Goal: Information Seeking & Learning: Understand process/instructions

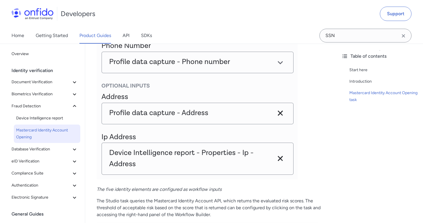
scroll to position [730, 0]
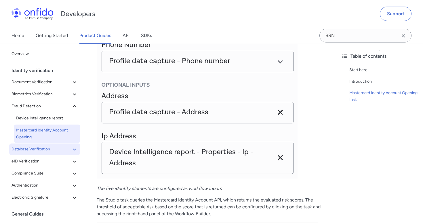
click at [49, 146] on span "Database Verification" at bounding box center [42, 149] width 60 height 7
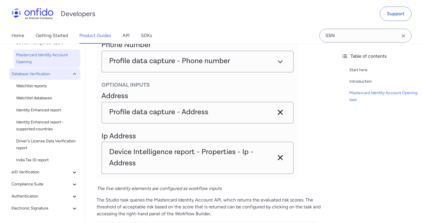
click at [47, 74] on span "Database Verification" at bounding box center [42, 74] width 60 height 7
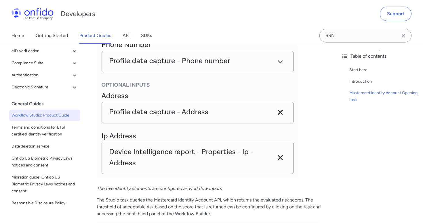
scroll to position [110, 0]
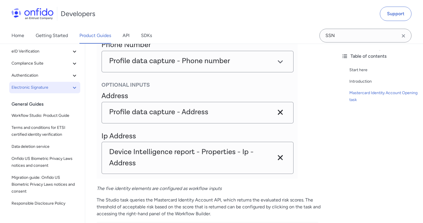
click at [35, 91] on button "Electronic Signature" at bounding box center [44, 88] width 71 height 12
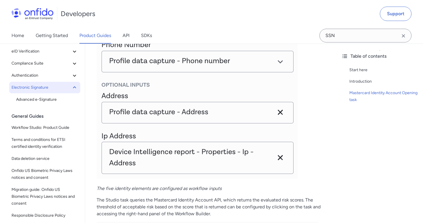
click at [35, 91] on button "Electronic Signature" at bounding box center [44, 88] width 71 height 12
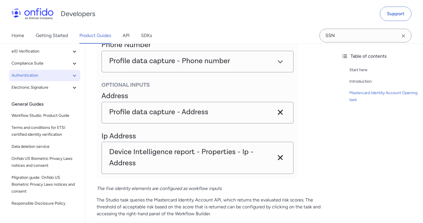
click at [34, 78] on span "Authentication" at bounding box center [42, 75] width 60 height 7
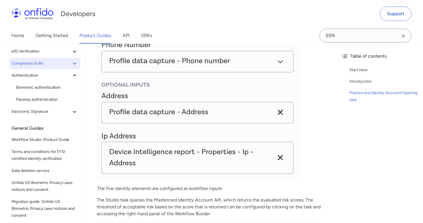
click at [34, 63] on span "Compliance Suite" at bounding box center [42, 63] width 60 height 7
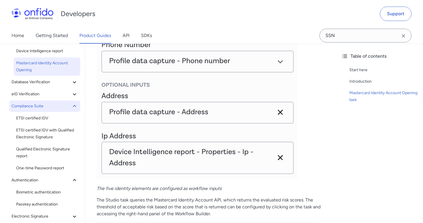
scroll to position [58, 0]
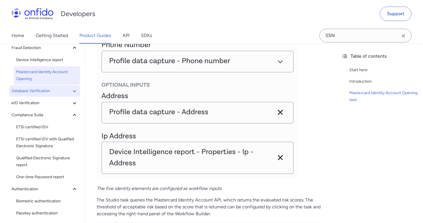
click at [31, 90] on span "Database Verification" at bounding box center [42, 91] width 60 height 7
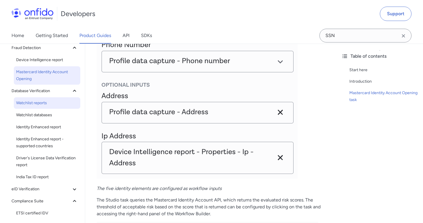
click at [31, 105] on span "Watchlist reports" at bounding box center [47, 103] width 62 height 7
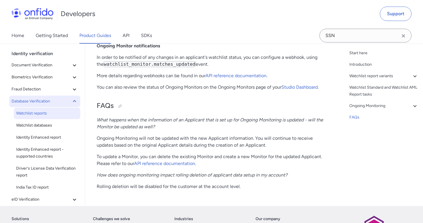
scroll to position [1444, 0]
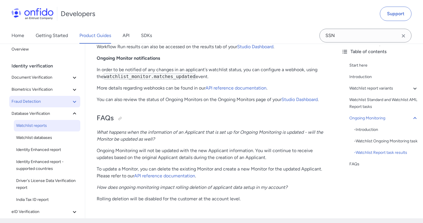
click at [31, 104] on span "Fraud Detection" at bounding box center [42, 101] width 60 height 7
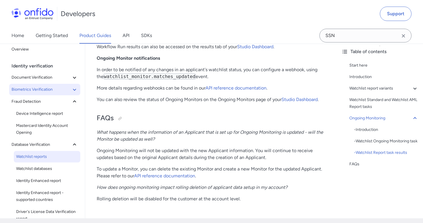
click at [34, 91] on span "Biometrics Verification" at bounding box center [42, 89] width 60 height 7
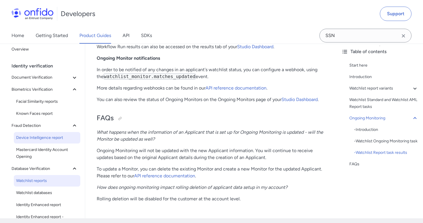
click at [33, 139] on span "Device Intelligence report" at bounding box center [47, 138] width 62 height 7
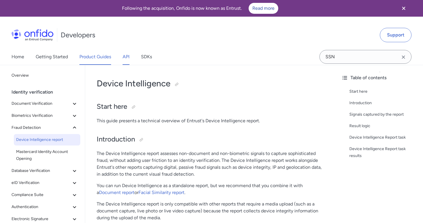
click at [124, 58] on link "API" at bounding box center [126, 57] width 7 height 16
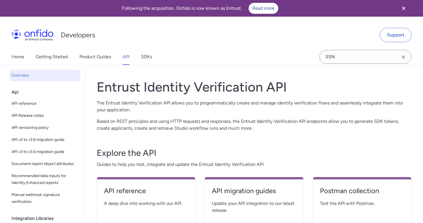
click at [31, 90] on div "Api" at bounding box center [47, 93] width 71 height 12
click at [20, 90] on div "Api" at bounding box center [47, 93] width 71 height 12
click at [20, 99] on link "API reference" at bounding box center [44, 104] width 71 height 12
select select "http"
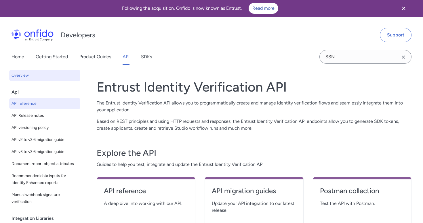
select select "http"
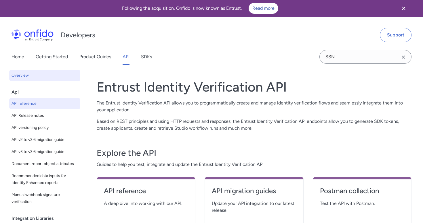
select select "http"
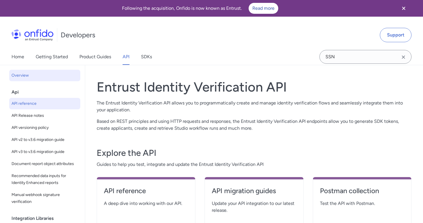
select select "http"
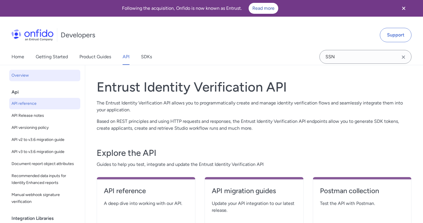
select select "http"
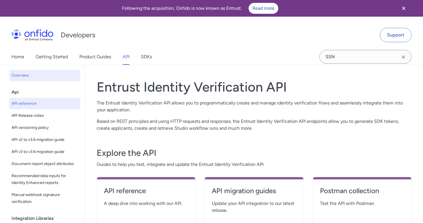
select select "http"
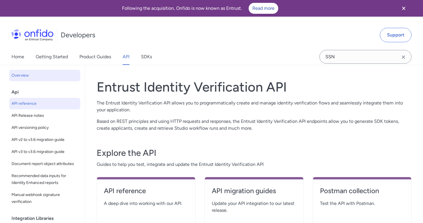
select select "http"
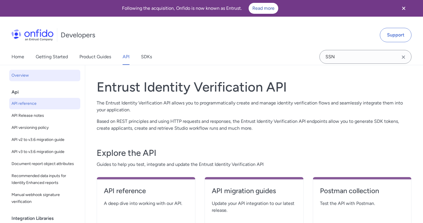
select select "http"
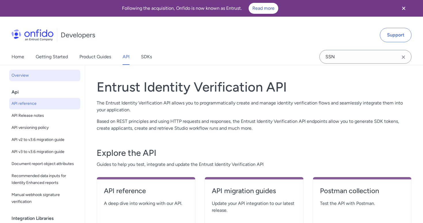
select select "http"
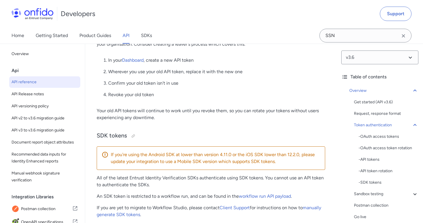
scroll to position [914, 0]
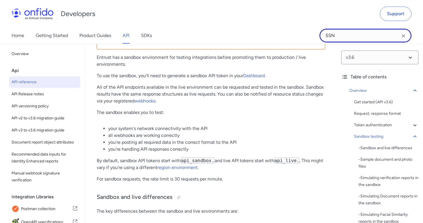
click at [351, 39] on input "SSN" at bounding box center [365, 36] width 92 height 14
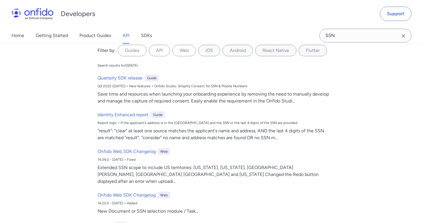
scroll to position [6, 0]
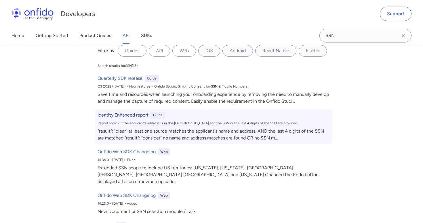
click at [125, 118] on h6 "Identity Enhanced report" at bounding box center [122, 115] width 51 height 7
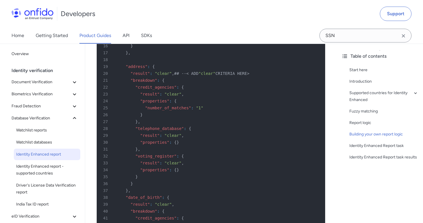
scroll to position [1465, 0]
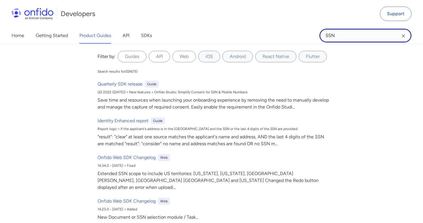
drag, startPoint x: 351, startPoint y: 39, endPoint x: 304, endPoint y: 38, distance: 46.6
click at [304, 37] on div "Home Getting Started Product Guides API SDKs SSN SSN Filter by: Guides API Web …" at bounding box center [211, 36] width 423 height 16
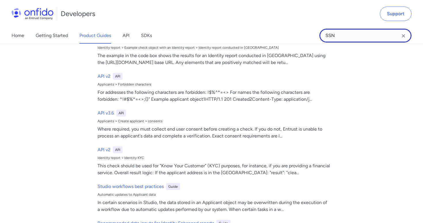
scroll to position [342, 0]
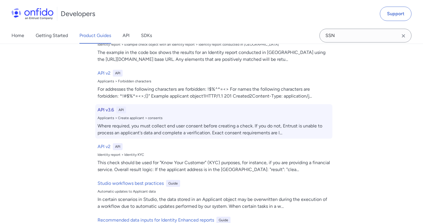
click at [249, 129] on div "Where required, you must collect end user consent before creating a check. If y…" at bounding box center [213, 130] width 232 height 14
select select "http"
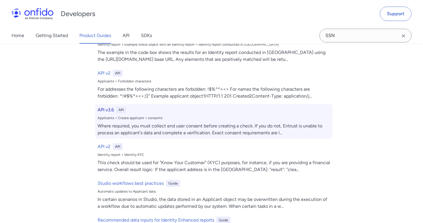
select select "http"
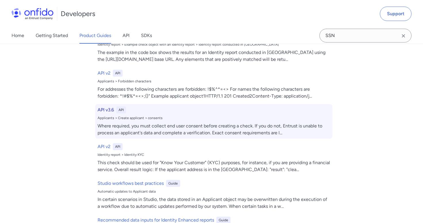
select select "http"
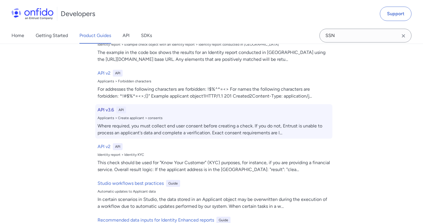
select select "http"
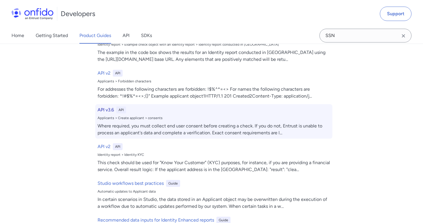
select select "http"
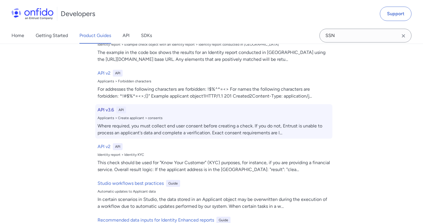
select select "http"
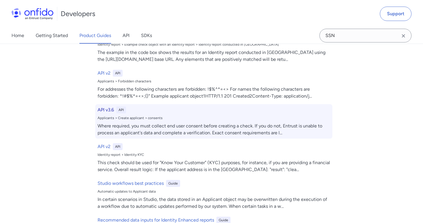
select select "http"
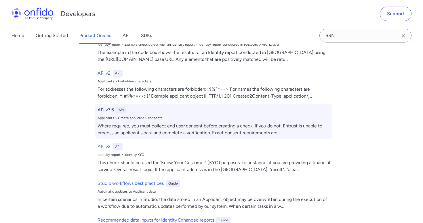
select select "http"
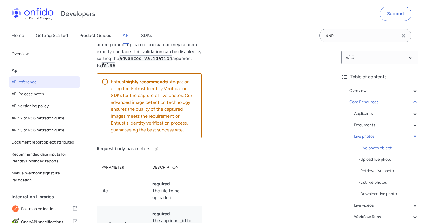
drag, startPoint x: 94, startPoint y: 80, endPoint x: 138, endPoint y: 229, distance: 155.6
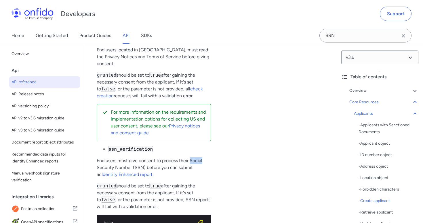
scroll to position [8828, 0]
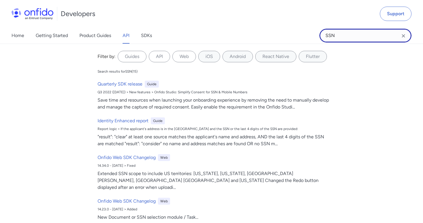
drag, startPoint x: 351, startPoint y: 38, endPoint x: 322, endPoint y: 38, distance: 28.8
click at [322, 38] on input "SSN" at bounding box center [365, 36] width 92 height 14
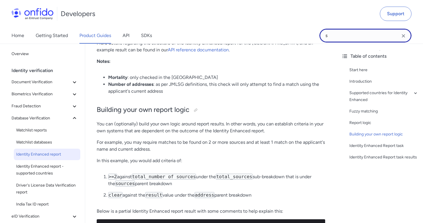
scroll to position [1144, 0]
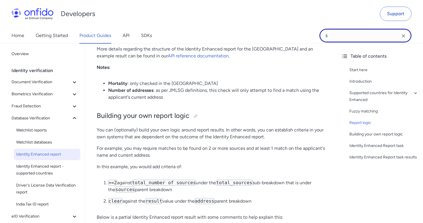
type input "s"
click at [131, 34] on div "Home Getting Started Product Guides API SDKs" at bounding box center [87, 36] width 175 height 16
click at [128, 34] on link "API" at bounding box center [126, 36] width 7 height 16
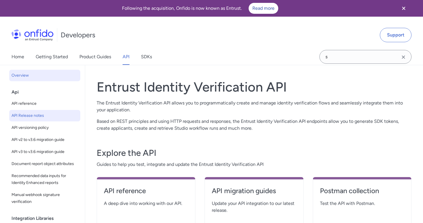
click at [32, 111] on link "API Release notes" at bounding box center [44, 116] width 71 height 12
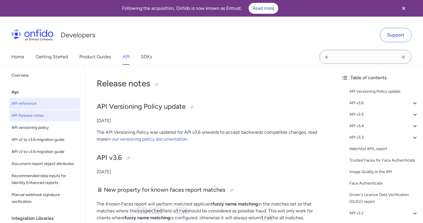
click at [30, 105] on span "API reference" at bounding box center [45, 103] width 66 height 7
select select "http"
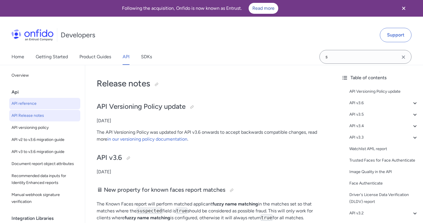
select select "http"
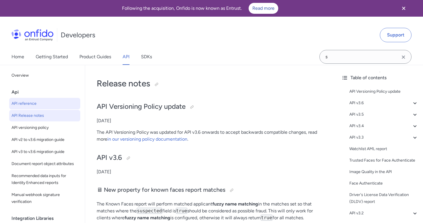
select select "http"
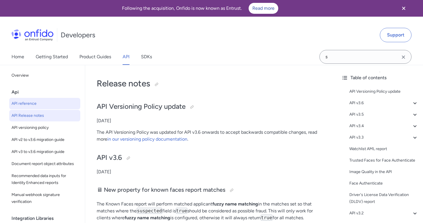
select select "http"
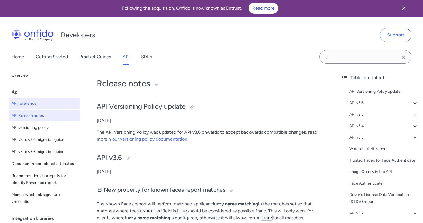
select select "http"
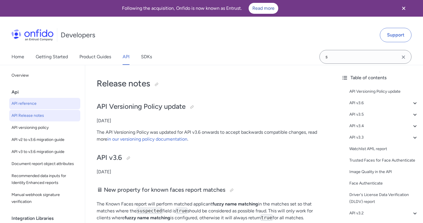
select select "http"
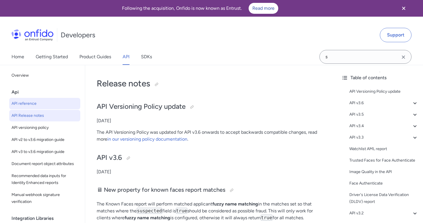
select select "http"
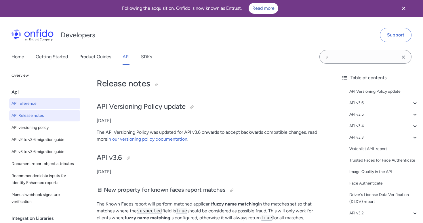
select select "http"
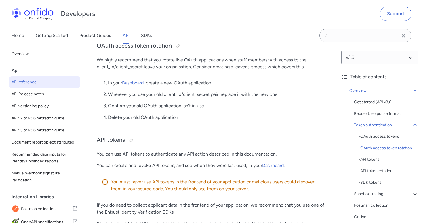
scroll to position [418, 0]
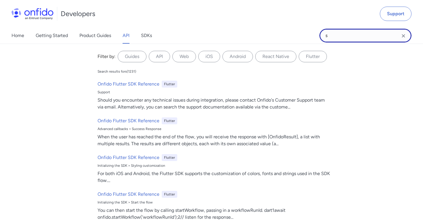
click at [368, 35] on input "s" at bounding box center [365, 36] width 92 height 14
type input "social"
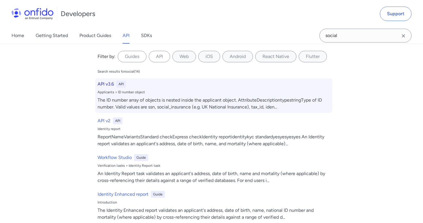
click at [107, 83] on h6 "API v3.6" at bounding box center [105, 84] width 16 height 7
click at [107, 86] on h6 "API v3.6" at bounding box center [105, 84] width 16 height 7
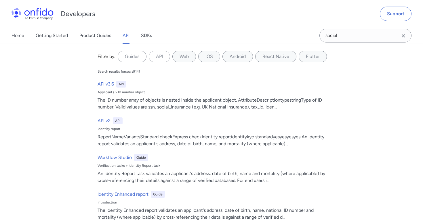
click at [404, 39] on icon "Clear search field button" at bounding box center [403, 35] width 7 height 7
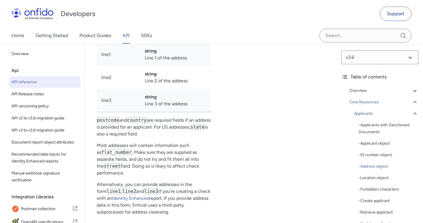
scroll to position [7567, 0]
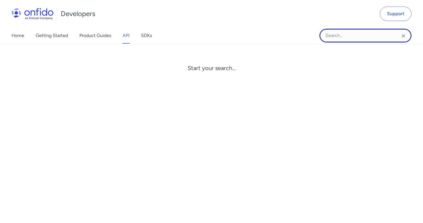
drag, startPoint x: 347, startPoint y: 32, endPoint x: 345, endPoint y: 22, distance: 10.2
click at [347, 31] on input "Onfido search input field" at bounding box center [365, 36] width 92 height 14
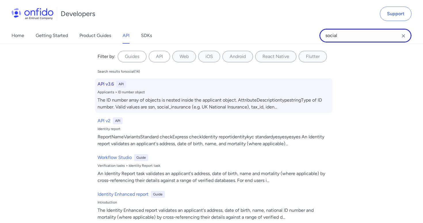
type input "social"
click at [106, 85] on h6 "API v3.6" at bounding box center [105, 84] width 16 height 7
click at [176, 87] on div "API v3.6 API" at bounding box center [213, 84] width 232 height 7
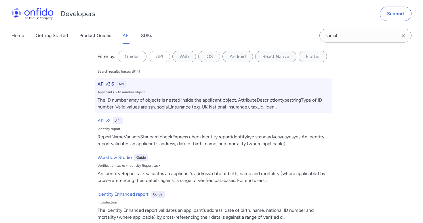
click at [176, 87] on div "API v3.6 API" at bounding box center [213, 84] width 232 height 7
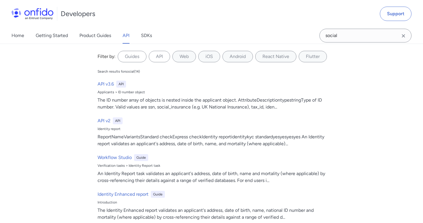
click at [402, 36] on icon "Clear search field button" at bounding box center [403, 35] width 7 height 7
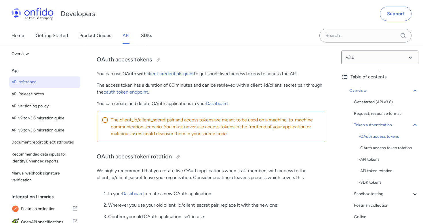
scroll to position [0, 0]
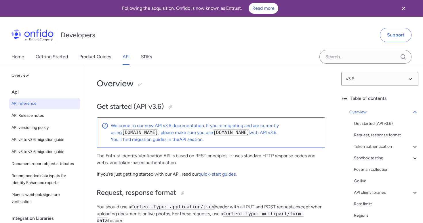
click at [403, 8] on icon "Close banner" at bounding box center [403, 8] width 3 height 3
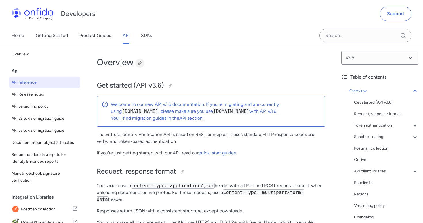
click at [138, 64] on div at bounding box center [139, 63] width 5 height 5
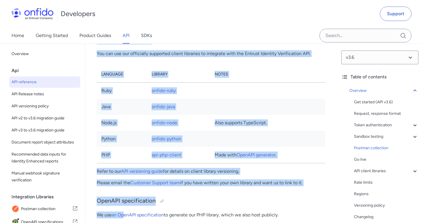
drag, startPoint x: 97, startPoint y: 62, endPoint x: 126, endPoint y: 229, distance: 169.0
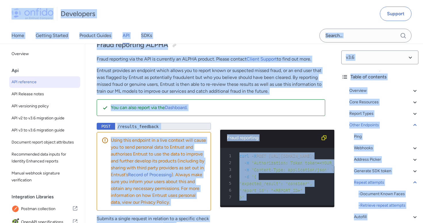
scroll to position [61153, 0]
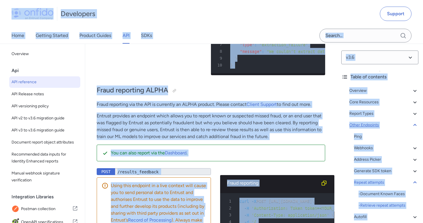
click at [412, 125] on icon at bounding box center [414, 125] width 7 height 7
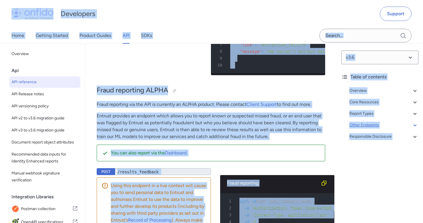
scroll to position [53081, 0]
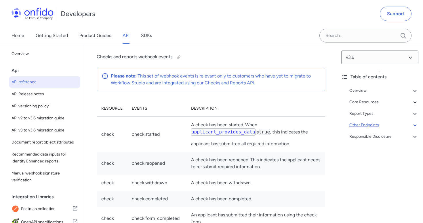
click at [395, 161] on div "v3.6 Table of contents Overview Get started (API v3.6) Request, response format…" at bounding box center [379, 134] width 86 height 180
click at [392, 91] on div "Overview" at bounding box center [383, 90] width 69 height 7
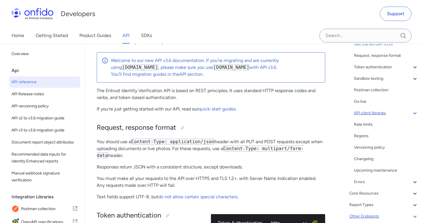
scroll to position [64, 0]
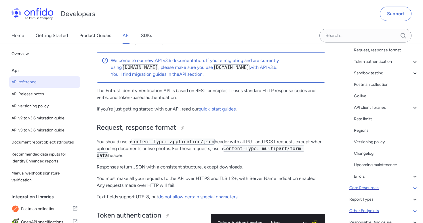
click at [377, 189] on div "Core Resources" at bounding box center [383, 188] width 69 height 7
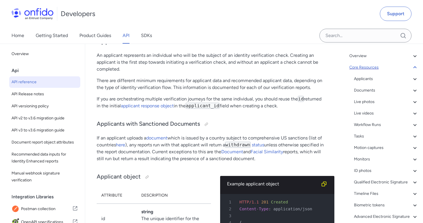
scroll to position [33, 0]
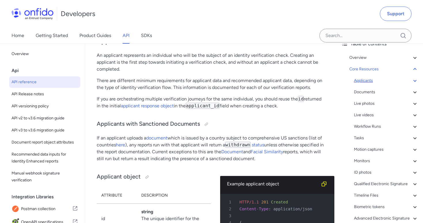
click at [371, 81] on div "Applicants" at bounding box center [386, 80] width 64 height 7
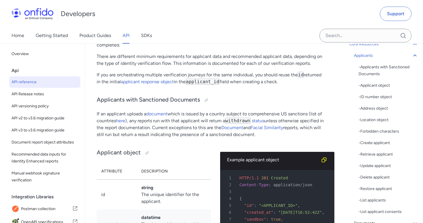
scroll to position [59, 0]
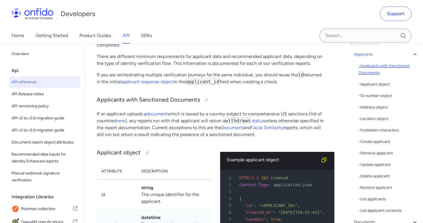
click at [368, 74] on div "- Applicants with Sanctioned Documents" at bounding box center [388, 70] width 60 height 14
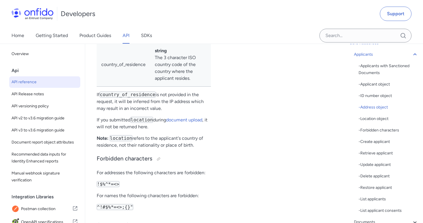
scroll to position [7803, 0]
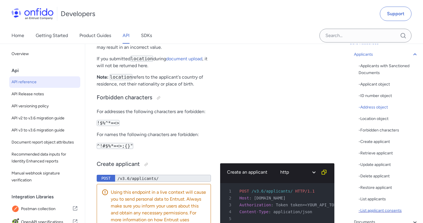
click at [374, 210] on div "- List applicant consents" at bounding box center [388, 211] width 60 height 7
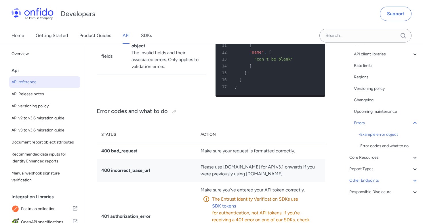
scroll to position [5571, 0]
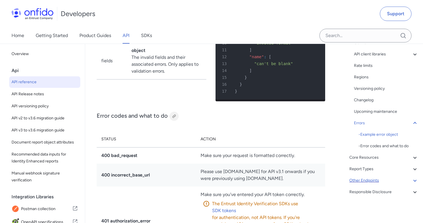
click at [175, 119] on div at bounding box center [174, 116] width 5 height 5
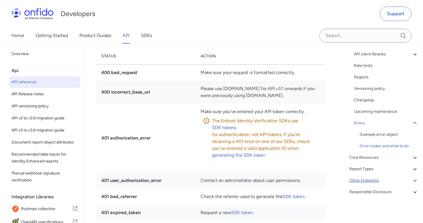
scroll to position [5654, 0]
click at [173, 36] on div at bounding box center [174, 33] width 5 height 5
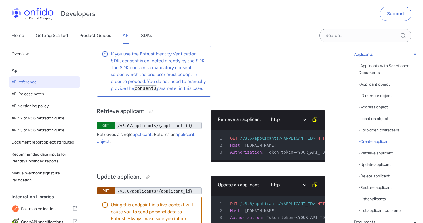
scroll to position [0, 5]
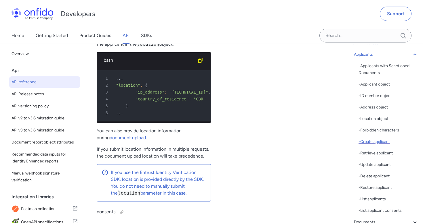
click at [385, 139] on div "- Create applicant" at bounding box center [388, 142] width 60 height 7
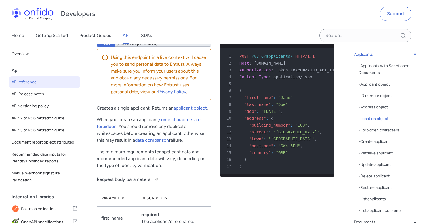
scroll to position [8150, 0]
